Goal: Navigation & Orientation: Find specific page/section

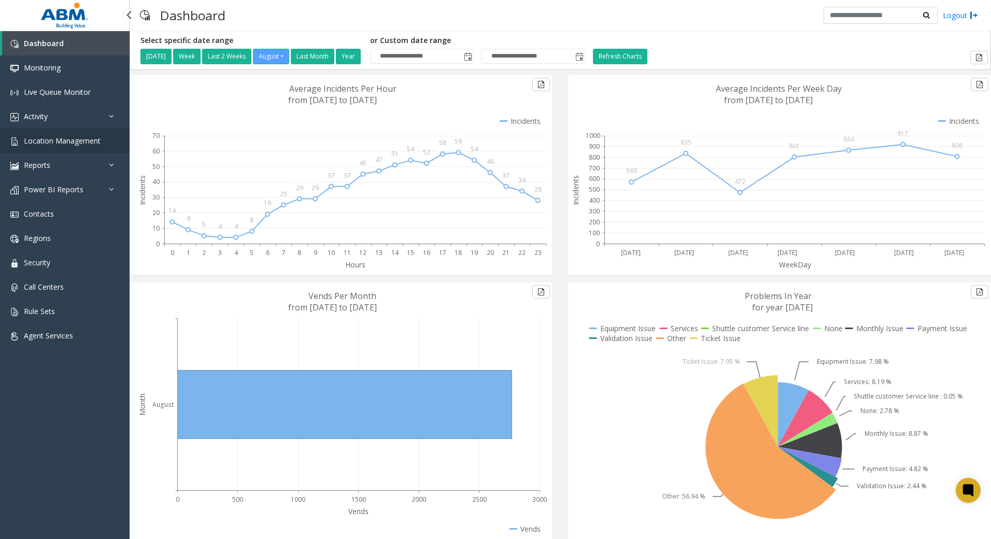
click at [47, 134] on link "Location Management" at bounding box center [65, 140] width 130 height 24
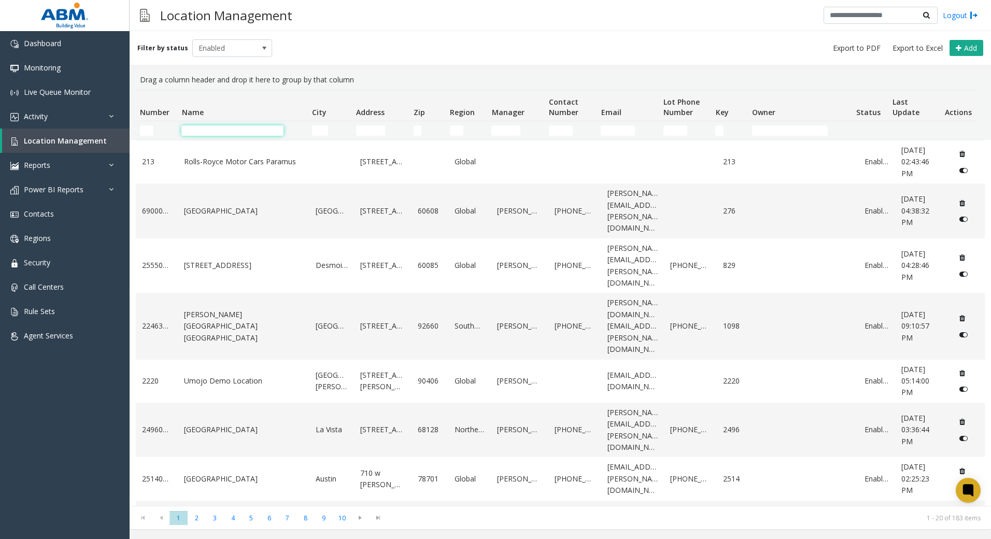
click at [236, 131] on input "Name Filter" at bounding box center [232, 130] width 102 height 10
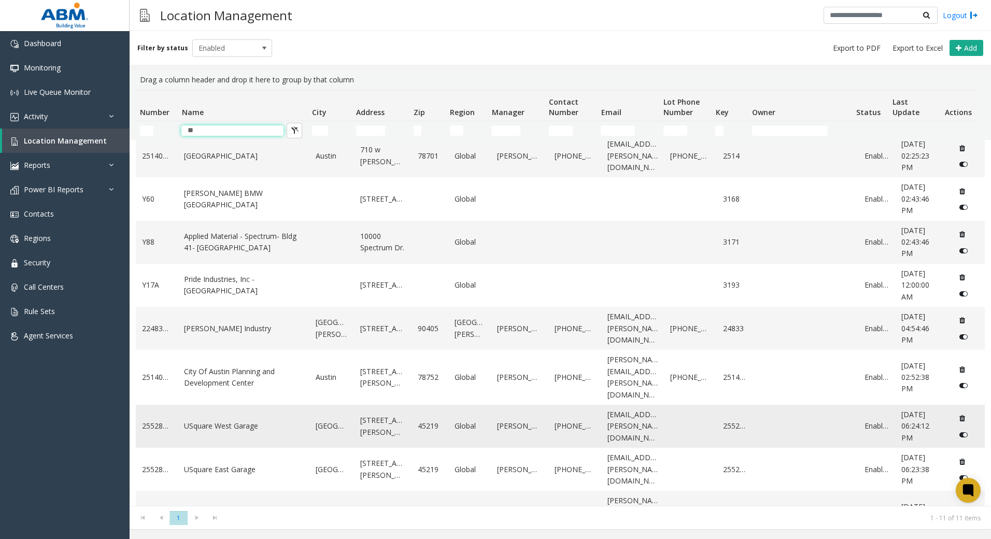
scroll to position [109, 0]
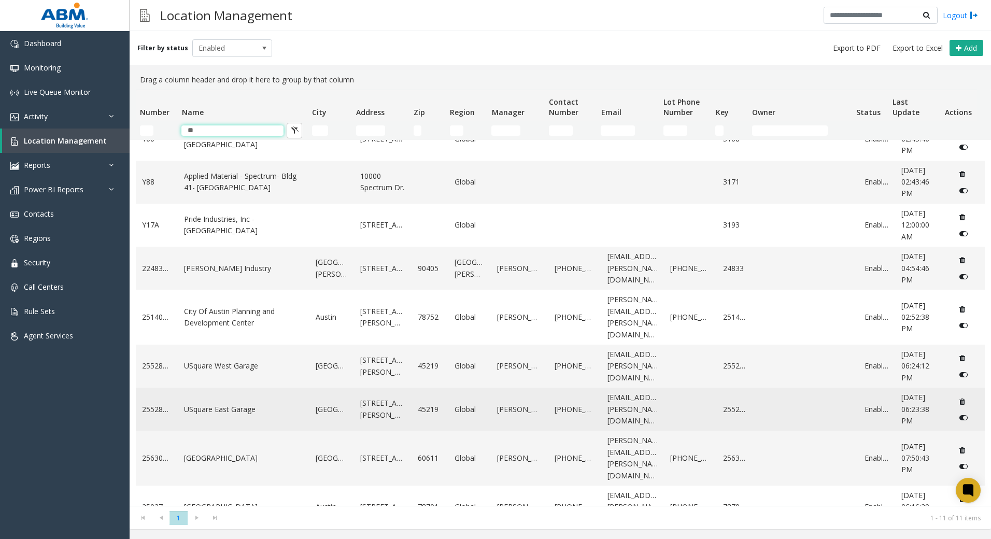
type input "**"
click at [234, 404] on link "USquare East Garage" at bounding box center [243, 409] width 119 height 11
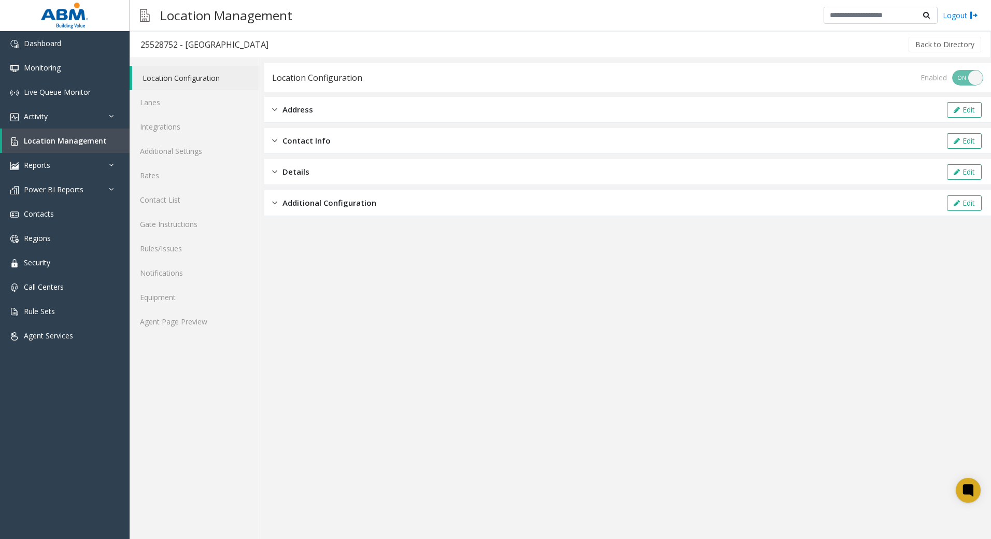
click at [326, 108] on div "Address Edit" at bounding box center [627, 110] width 726 height 26
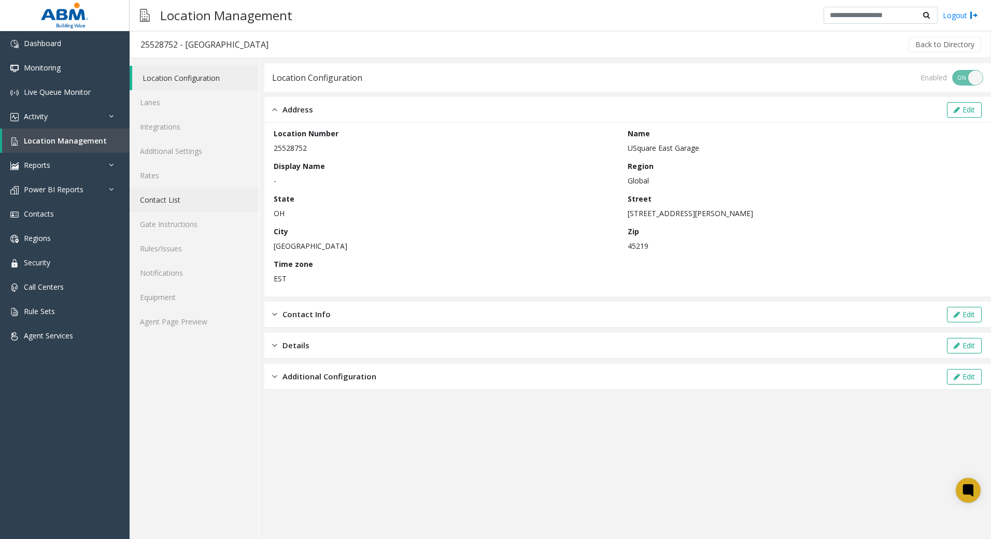
click at [156, 203] on link "Contact List" at bounding box center [194, 200] width 129 height 24
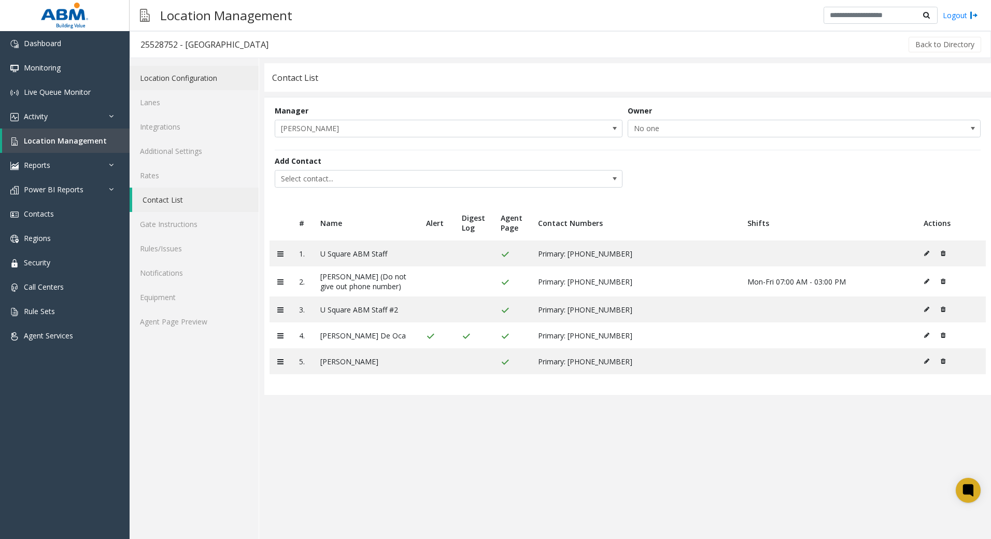
click at [223, 81] on link "Location Configuration" at bounding box center [194, 78] width 129 height 24
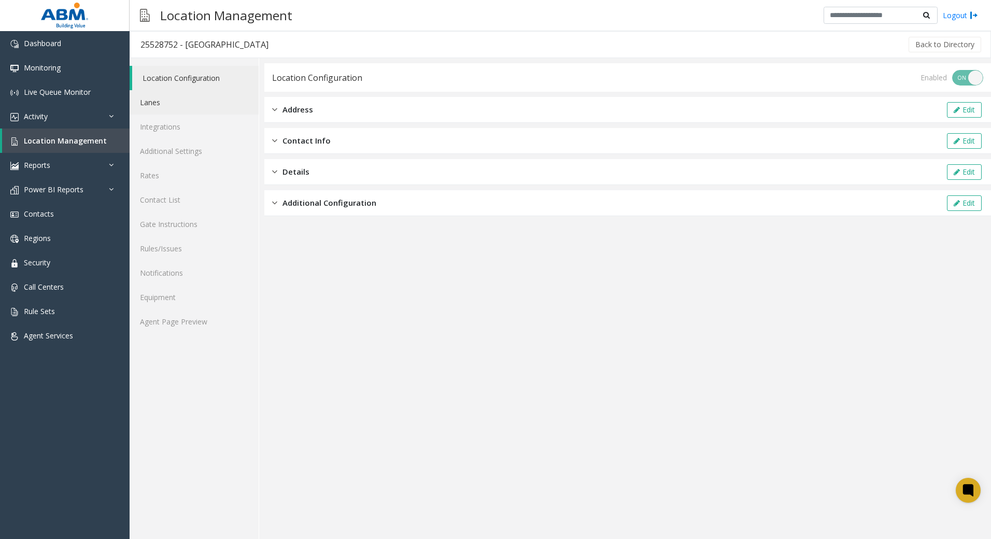
click at [205, 97] on link "Lanes" at bounding box center [194, 102] width 129 height 24
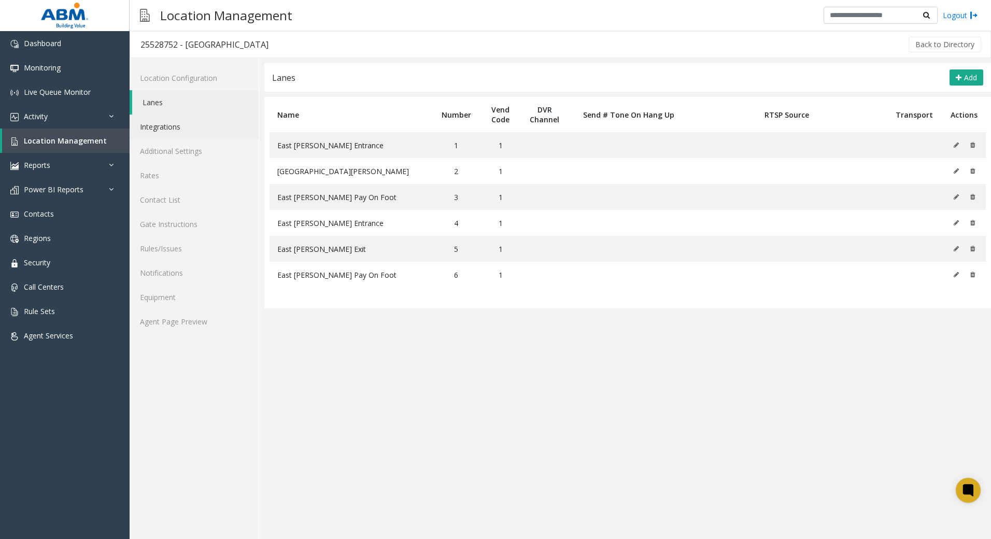
click at [202, 123] on link "Integrations" at bounding box center [194, 127] width 129 height 24
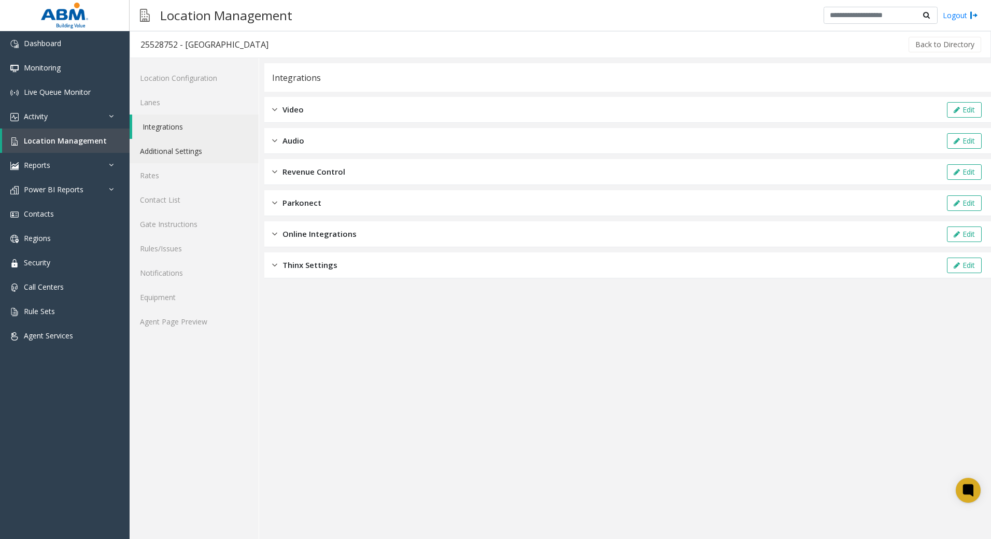
click at [210, 150] on link "Additional Settings" at bounding box center [194, 151] width 129 height 24
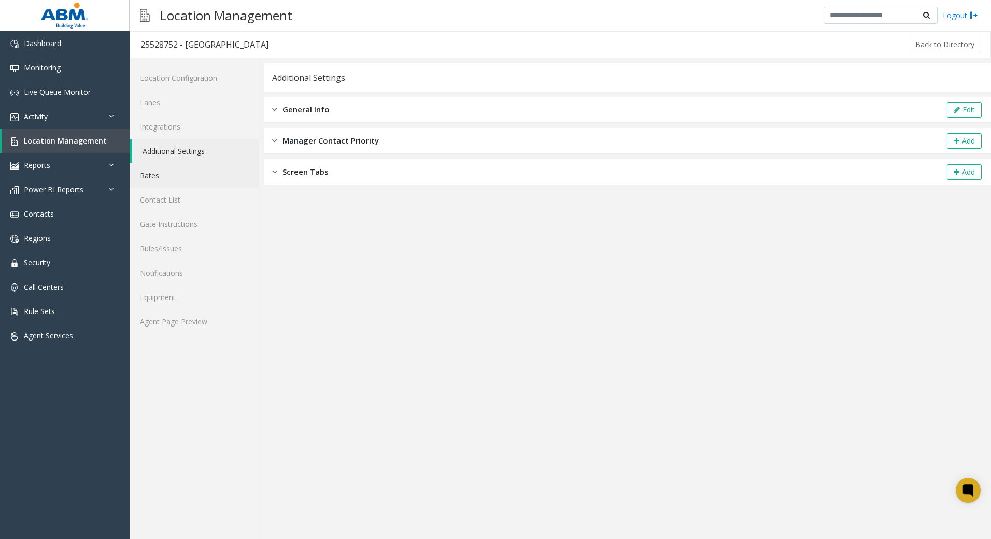
click at [202, 174] on link "Rates" at bounding box center [194, 175] width 129 height 24
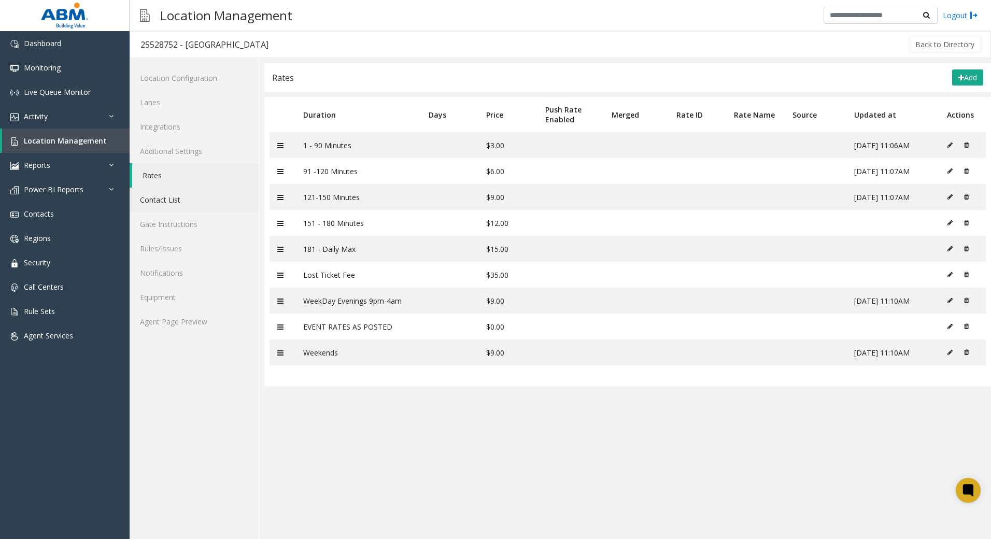
click at [207, 198] on link "Contact List" at bounding box center [194, 200] width 129 height 24
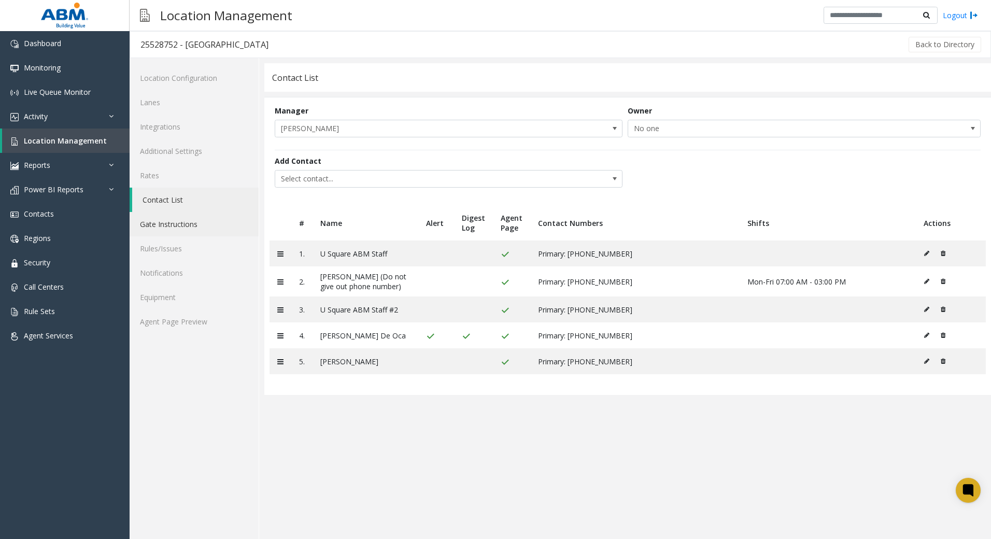
click at [209, 221] on link "Gate Instructions" at bounding box center [194, 224] width 129 height 24
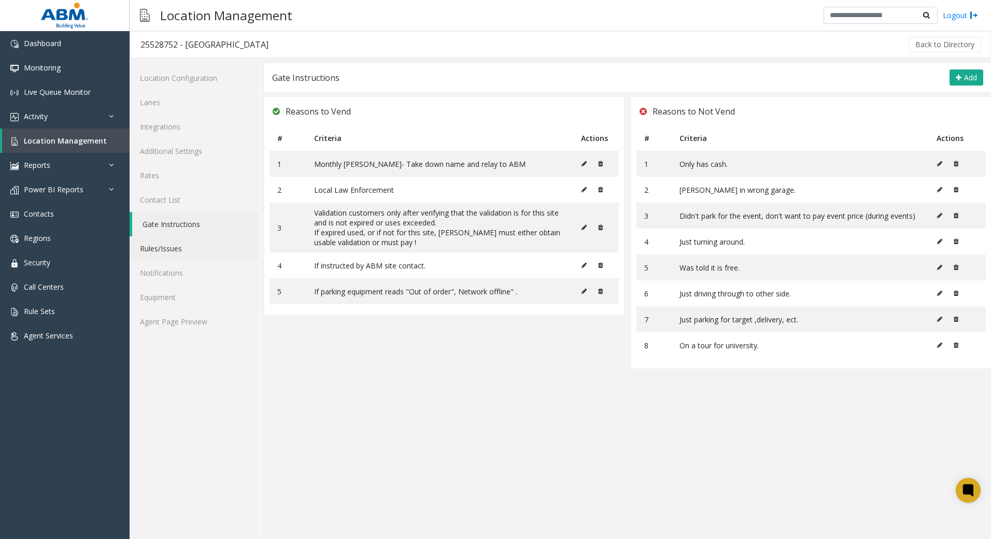
click at [197, 250] on link "Rules/Issues" at bounding box center [194, 248] width 129 height 24
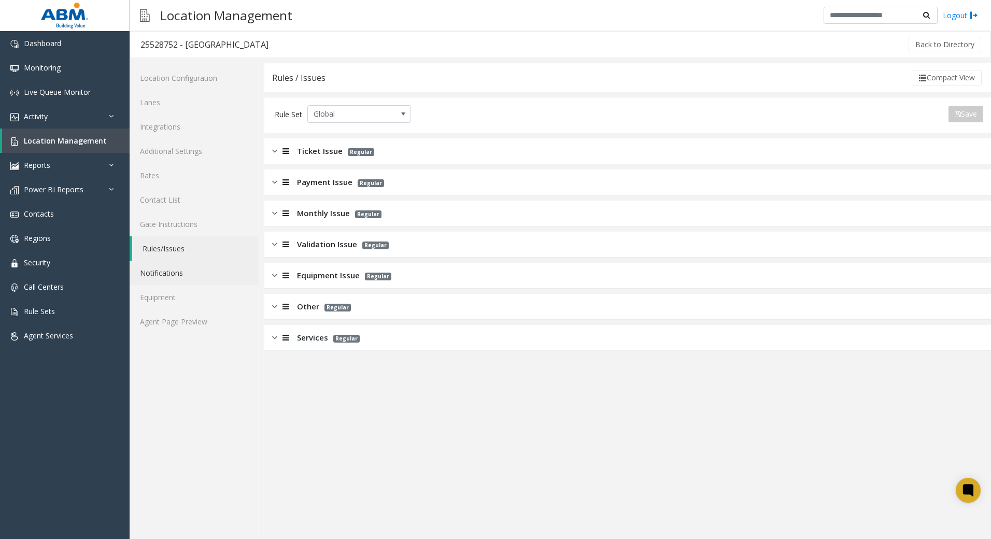
click at [201, 281] on link "Notifications" at bounding box center [194, 273] width 129 height 24
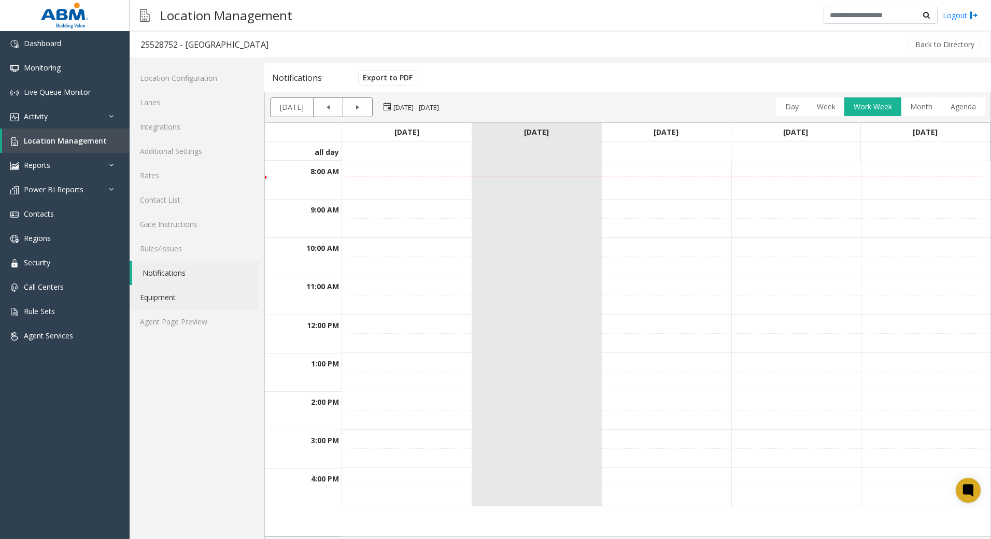
click at [203, 298] on link "Equipment" at bounding box center [194, 297] width 129 height 24
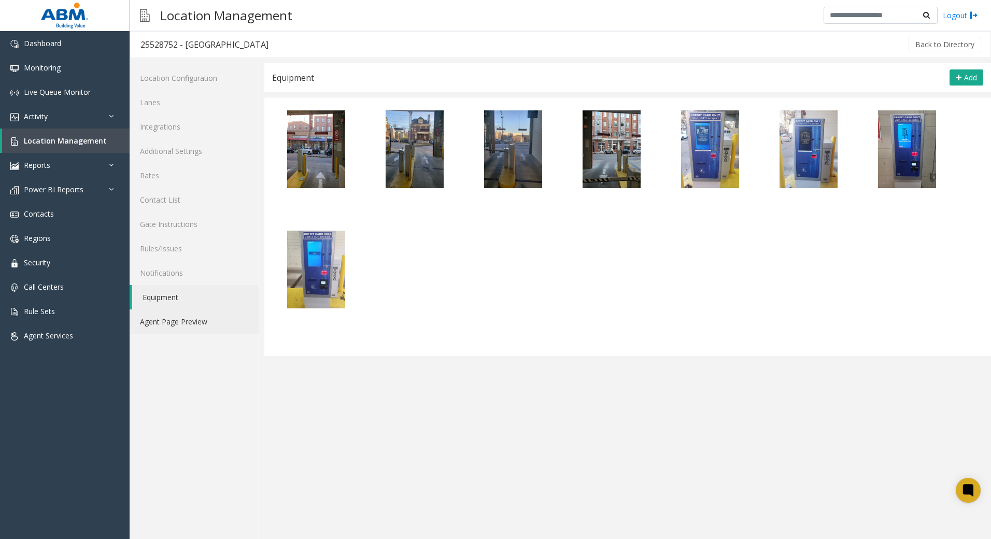
click at [202, 318] on link "Agent Page Preview" at bounding box center [194, 321] width 129 height 24
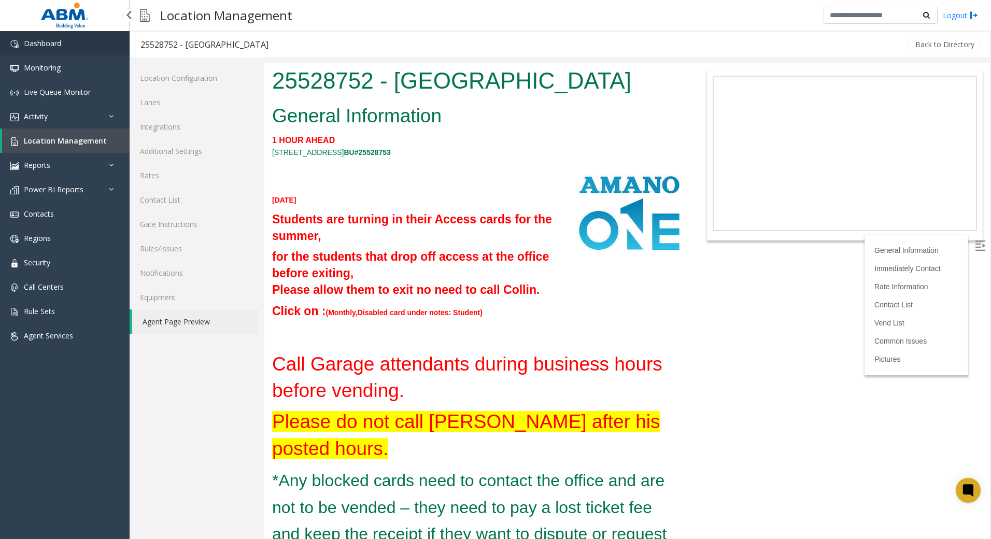
click at [34, 52] on link "Dashboard" at bounding box center [65, 43] width 130 height 24
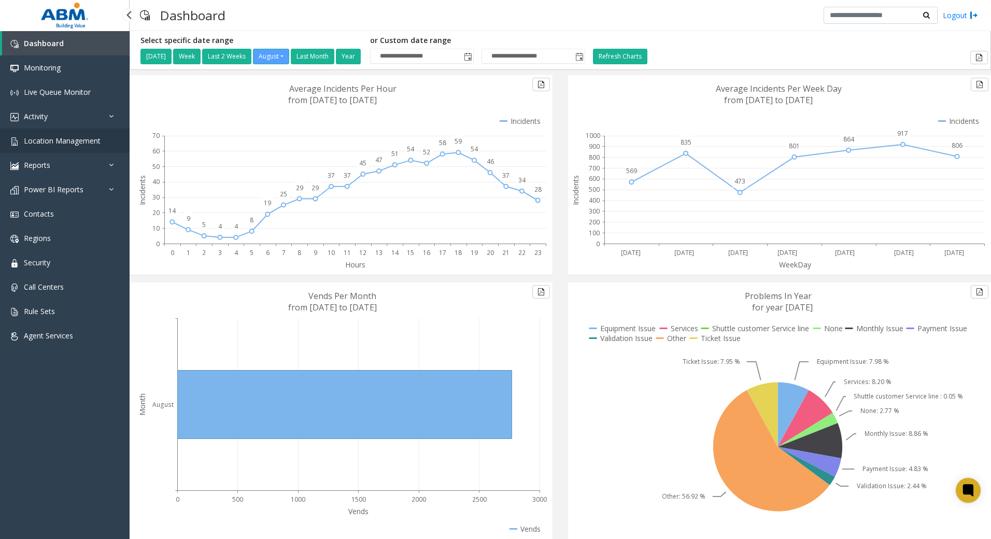
click at [68, 143] on span "Location Management" at bounding box center [62, 141] width 77 height 10
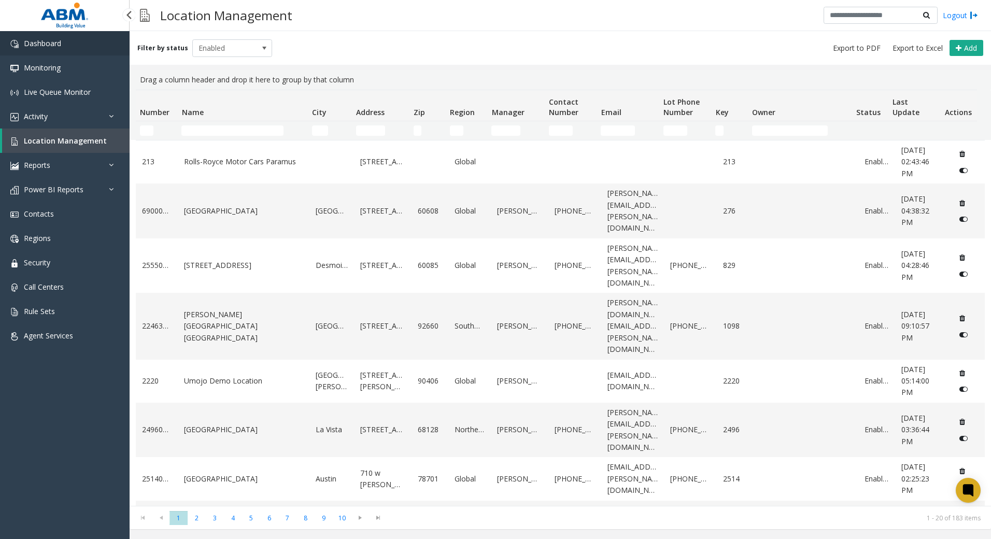
click at [77, 50] on link "Dashboard" at bounding box center [65, 43] width 130 height 24
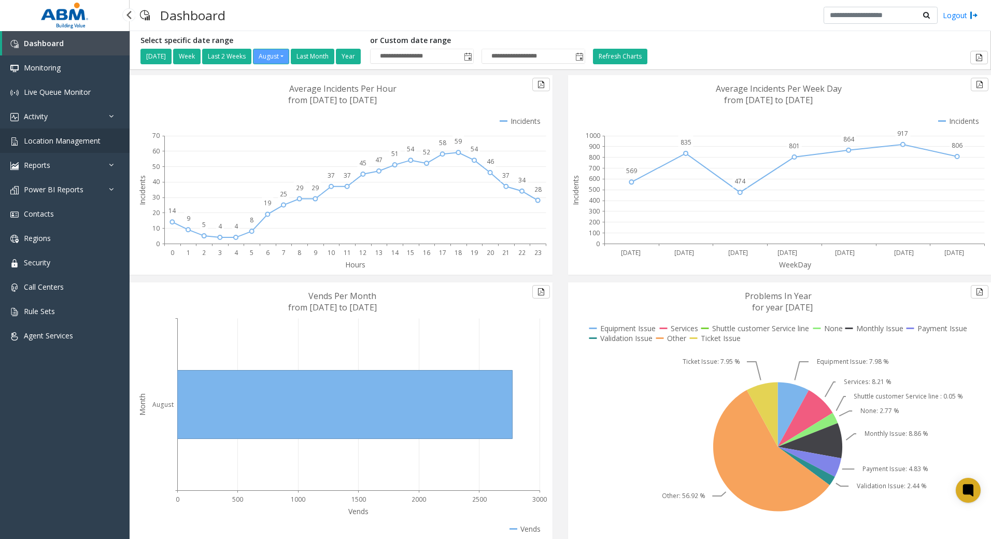
click at [52, 145] on span "Location Management" at bounding box center [62, 141] width 77 height 10
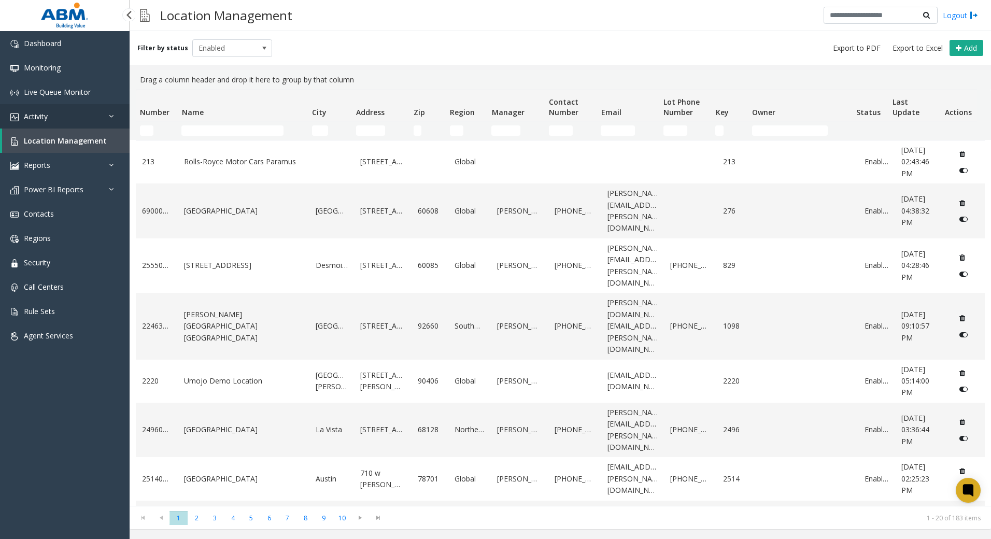
click at [52, 119] on link "Activity" at bounding box center [65, 116] width 130 height 24
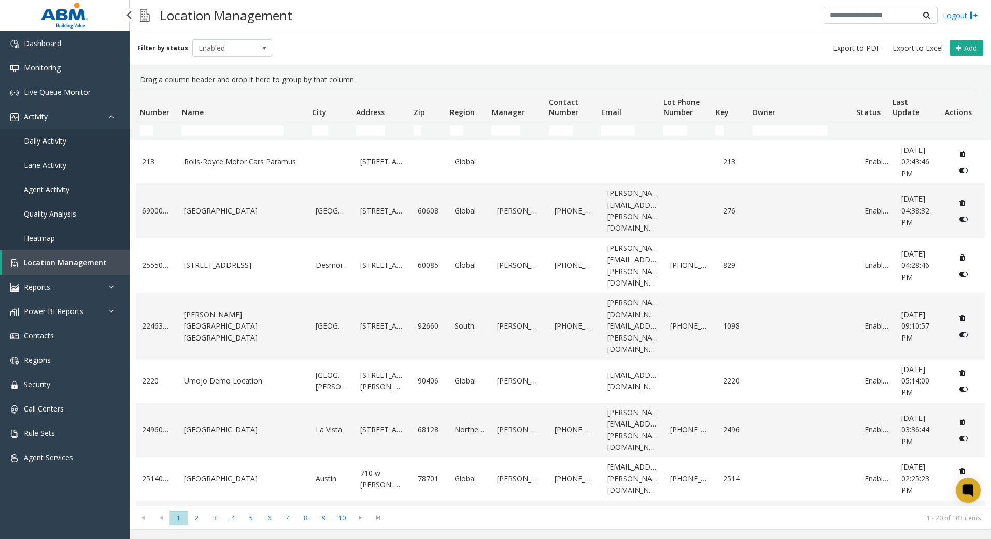
click at [56, 144] on span "Daily Activity" at bounding box center [45, 141] width 42 height 10
